Goal: Answer question/provide support: Share knowledge or assist other users

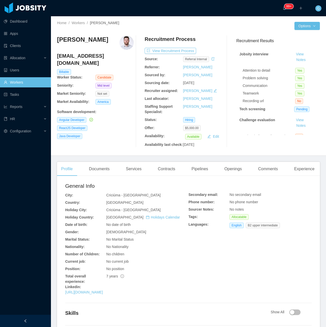
drag, startPoint x: 86, startPoint y: 48, endPoint x: 56, endPoint y: 40, distance: 31.9
click at [56, 40] on div "Home / Workers / [PERSON_NAME] / Options [PERSON_NAME] [EMAIL_ADDRESS][DOMAIN_N…" at bounding box center [188, 86] width 275 height 140
copy h3 "[PERSON_NAME]"
click at [235, 168] on div "Openings" at bounding box center [233, 169] width 26 height 14
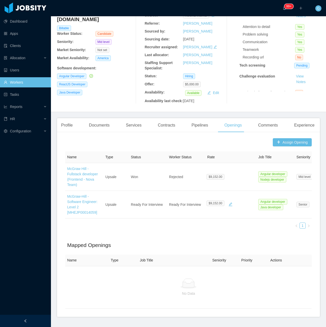
scroll to position [59, 0]
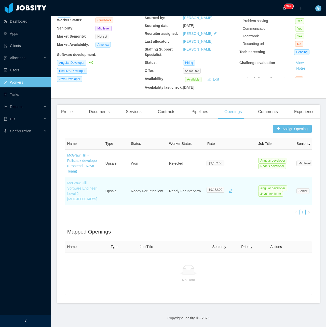
click at [76, 185] on link "McGraw-Hill - Software Engineer: Level 2 [MHEJP00014059]" at bounding box center [82, 191] width 30 height 20
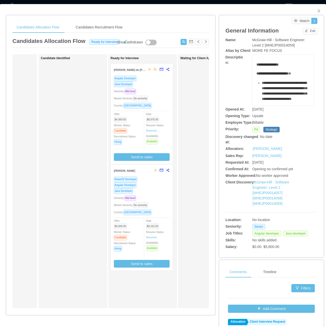
scroll to position [0, 52]
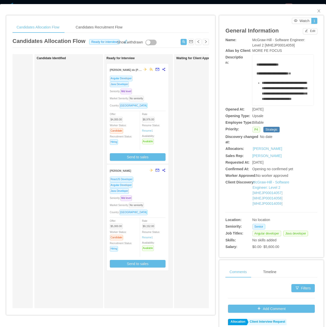
click at [154, 199] on div "Seniority: Mid level" at bounding box center [138, 198] width 56 height 6
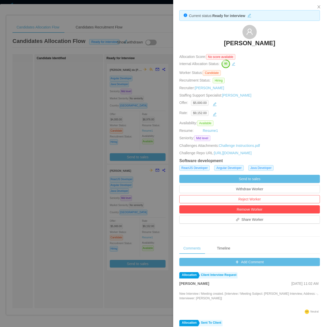
click at [133, 87] on div at bounding box center [163, 163] width 326 height 327
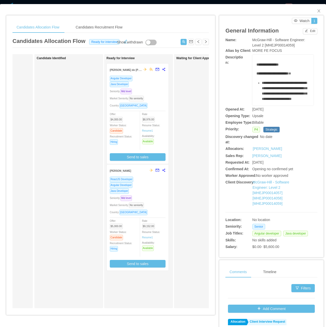
click at [141, 83] on div "Java Developer" at bounding box center [138, 84] width 56 height 6
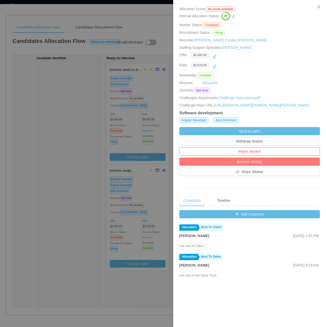
scroll to position [51, 0]
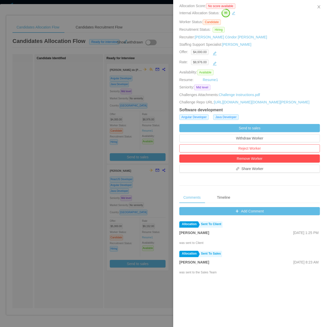
click at [124, 182] on div at bounding box center [163, 163] width 326 height 327
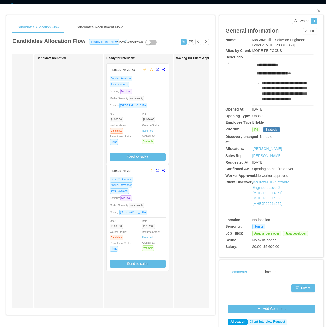
click at [147, 200] on div "Seniority: Mid level" at bounding box center [138, 198] width 56 height 6
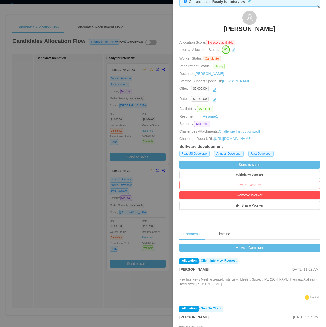
scroll to position [76, 0]
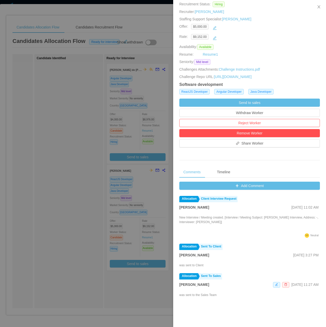
click at [144, 202] on div at bounding box center [163, 163] width 326 height 327
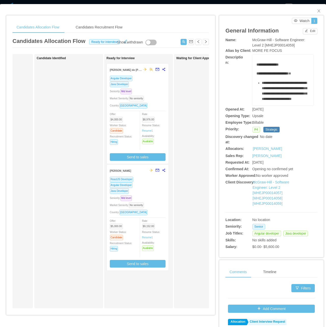
click at [144, 193] on div "Java Developer" at bounding box center [138, 191] width 56 height 6
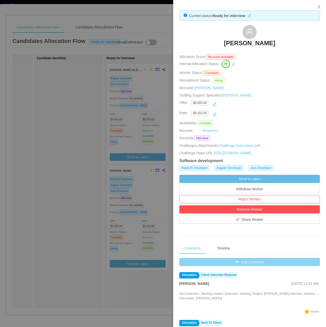
click at [234, 266] on button "Add Comment" at bounding box center [249, 262] width 140 height 8
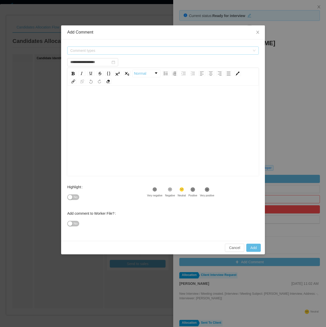
click at [87, 49] on span "Comment types" at bounding box center [160, 50] width 180 height 5
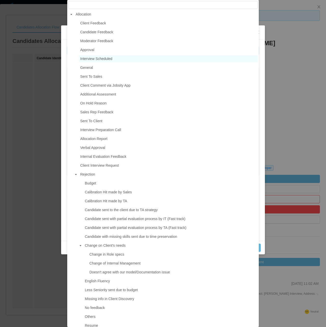
click at [104, 62] on span "Interview Scheduled" at bounding box center [168, 58] width 179 height 7
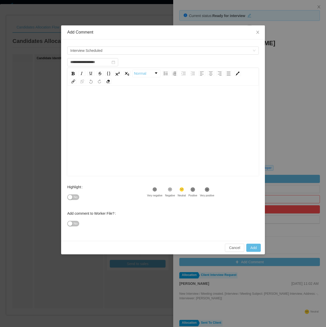
click at [109, 103] on div "rdw-editor" at bounding box center [162, 99] width 183 height 10
type input "**********"
drag, startPoint x: 79, startPoint y: 198, endPoint x: 75, endPoint y: 199, distance: 4.3
click at [75, 199] on button "No" at bounding box center [73, 198] width 12 height 6
click at [76, 222] on span "No" at bounding box center [73, 224] width 12 height 4
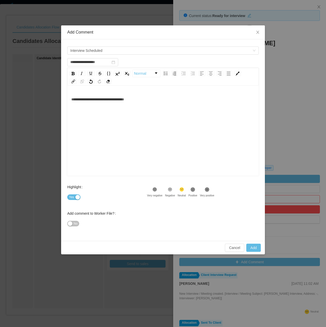
click at [75, 222] on span "No" at bounding box center [75, 223] width 4 height 5
click at [188, 190] on div ".st1{fill:#232323}" at bounding box center [192, 190] width 9 height 7
click at [185, 190] on div ".st2{fill:#262626}" at bounding box center [181, 190] width 8 height 7
click at [252, 247] on button "Add" at bounding box center [253, 248] width 14 height 8
type input "**********"
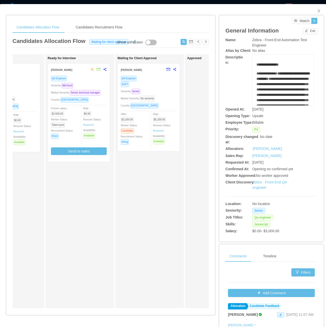
scroll to position [0, 122]
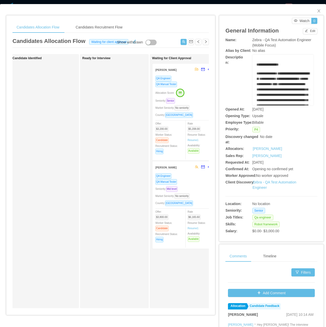
scroll to position [0, 92]
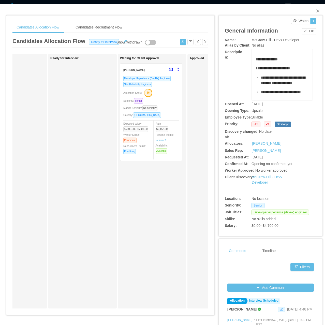
scroll to position [0, 109]
click at [164, 96] on div "Allocation Score: 66" at bounding box center [151, 93] width 56 height 8
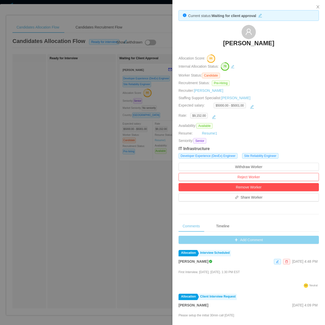
click at [221, 239] on button "Add Comment" at bounding box center [249, 240] width 140 height 8
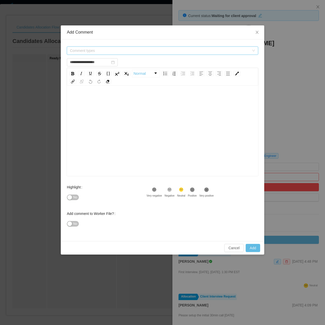
click at [106, 54] on span "Comment types" at bounding box center [161, 51] width 182 height 8
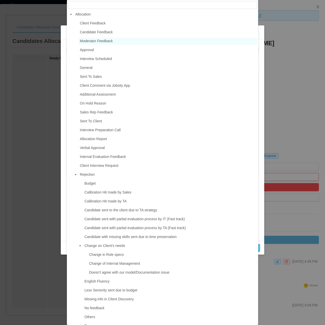
click at [114, 42] on span "Moderator Feedback" at bounding box center [168, 41] width 179 height 7
type input "**********"
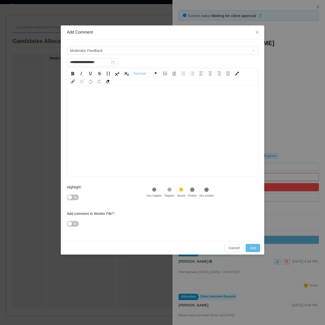
click at [107, 108] on div "rdw-editor" at bounding box center [162, 138] width 183 height 89
click at [68, 194] on div "No" at bounding box center [107, 197] width 80 height 10
click at [69, 196] on button "No" at bounding box center [73, 198] width 12 height 6
click at [253, 249] on button "Add" at bounding box center [253, 248] width 14 height 8
type input "**********"
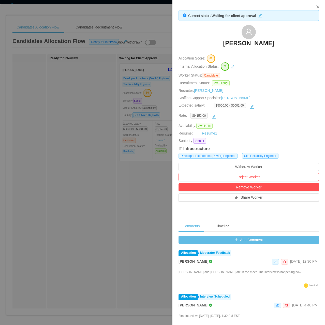
click at [158, 83] on div at bounding box center [162, 162] width 325 height 325
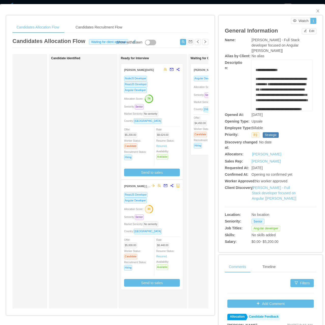
scroll to position [0, 56]
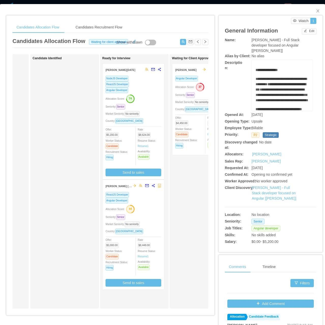
click at [149, 224] on div "Market Seniority: No seniority" at bounding box center [134, 224] width 56 height 6
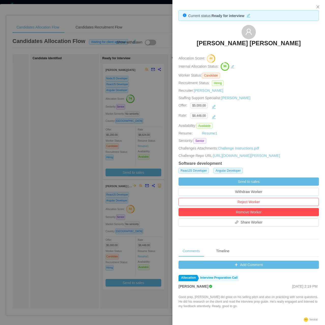
click at [243, 42] on h3 "[PERSON_NAME] [PERSON_NAME]" at bounding box center [249, 43] width 104 height 8
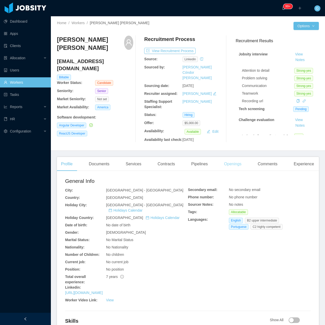
click at [229, 157] on div "Openings" at bounding box center [233, 164] width 26 height 14
